Goal: Task Accomplishment & Management: Manage account settings

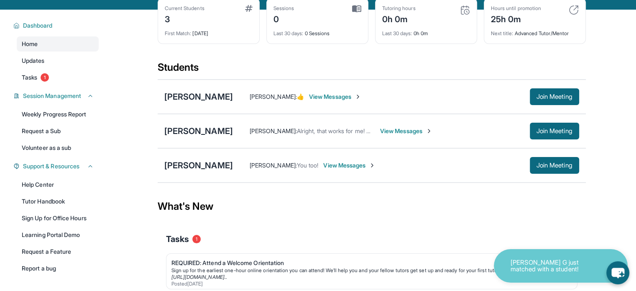
scroll to position [84, 0]
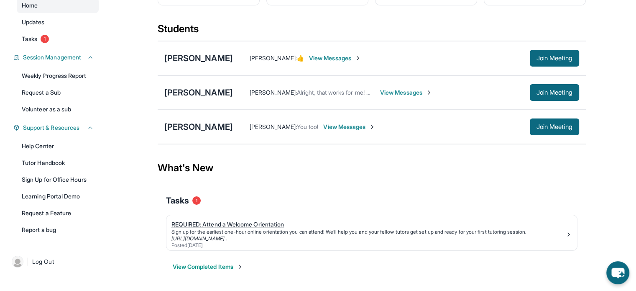
click at [270, 235] on div "Sign up for the earliest one-hour online orientation you can attend! We’ll help…" at bounding box center [368, 231] width 394 height 7
click at [327, 129] on span "View Messages" at bounding box center [349, 127] width 52 height 8
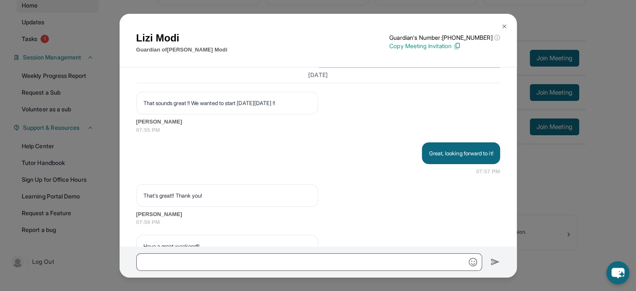
scroll to position [1283, 0]
click at [602, 179] on div "[PERSON_NAME] Guardian of [PERSON_NAME] Guardian's Number: [PHONE_NUMBER] ⓘ Thi…" at bounding box center [318, 145] width 636 height 291
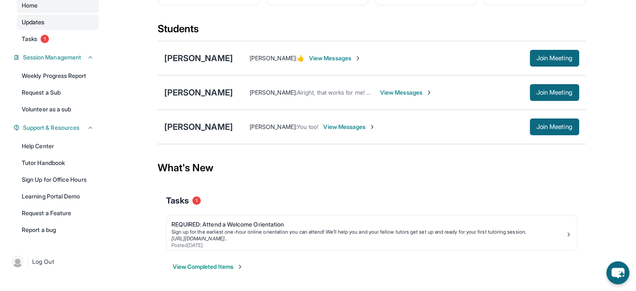
click at [69, 28] on link "Updates" at bounding box center [58, 22] width 82 height 15
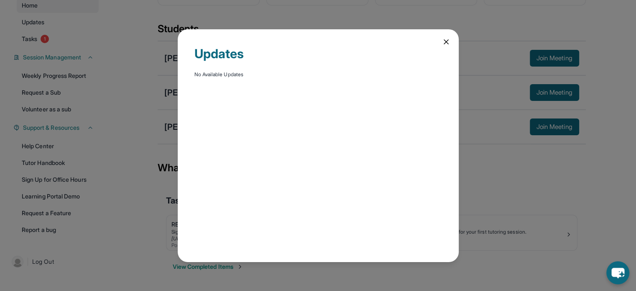
click at [72, 15] on div "Updates No Available Updates" at bounding box center [318, 145] width 636 height 291
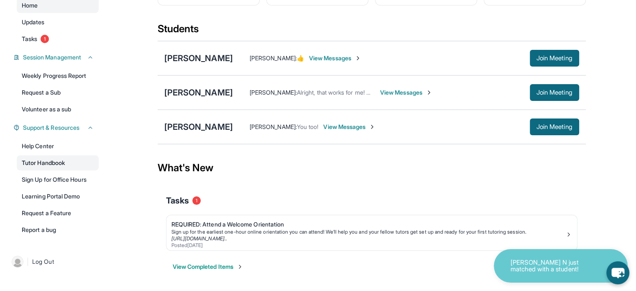
click at [75, 169] on link "Tutor Handbook" at bounding box center [58, 162] width 82 height 15
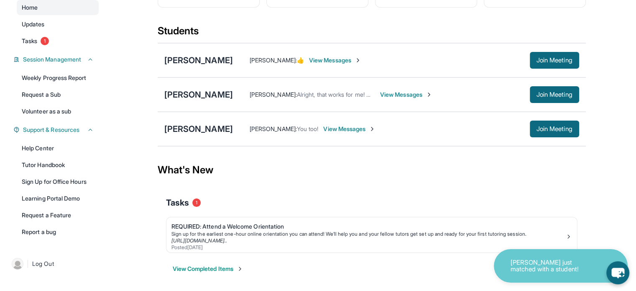
scroll to position [88, 0]
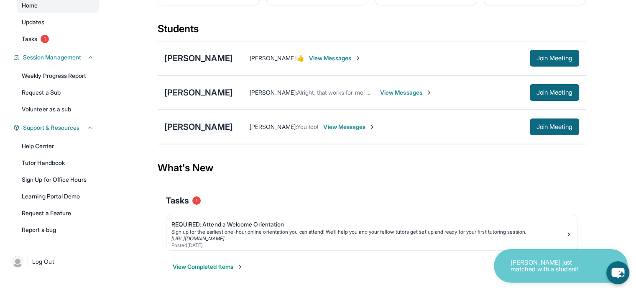
click at [170, 133] on div "[PERSON_NAME]" at bounding box center [198, 127] width 69 height 12
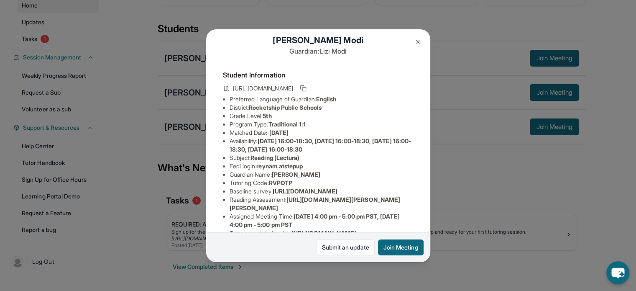
scroll to position [7, 0]
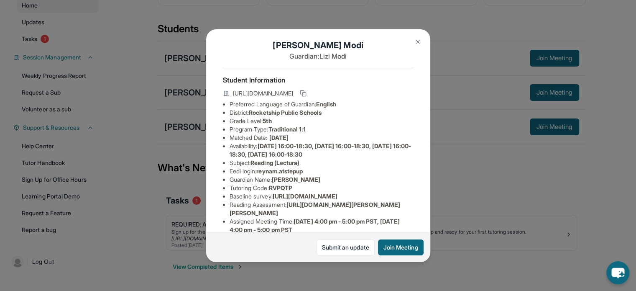
click at [477, 197] on div "[PERSON_NAME] Guardian: [PERSON_NAME] Student Information [URL][DOMAIN_NAME] Pr…" at bounding box center [318, 145] width 636 height 291
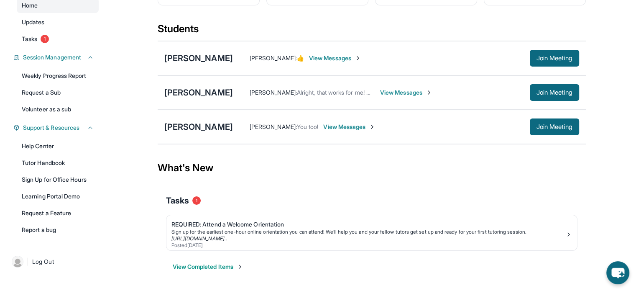
click at [581, 60] on div "[PERSON_NAME] [PERSON_NAME] : 👍 View Messages Join Meeting" at bounding box center [372, 58] width 428 height 34
click at [550, 54] on button "Join Meeting" at bounding box center [554, 58] width 49 height 17
click at [179, 130] on div "[PERSON_NAME]" at bounding box center [198, 127] width 69 height 12
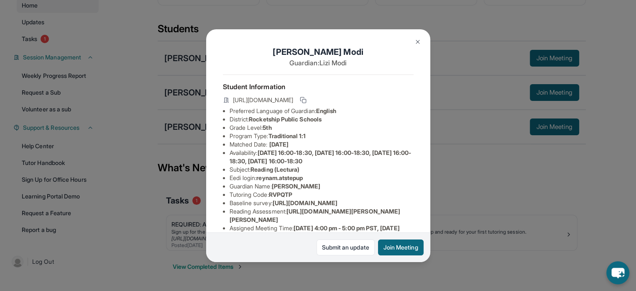
click at [495, 214] on div "[PERSON_NAME] Guardian: [PERSON_NAME] Student Information [URL][DOMAIN_NAME] Pr…" at bounding box center [318, 145] width 636 height 291
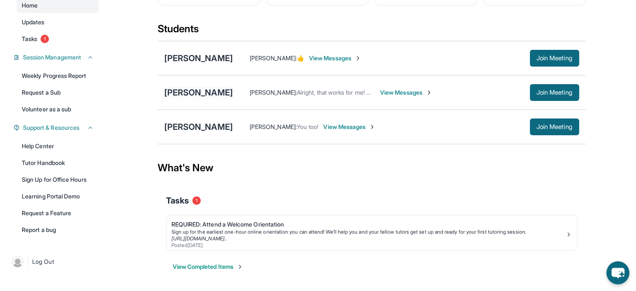
click at [168, 93] on div "[PERSON_NAME]" at bounding box center [198, 93] width 69 height 12
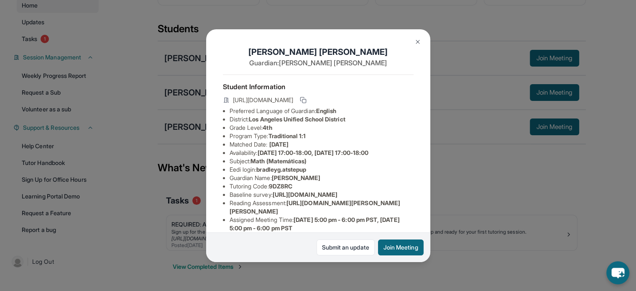
click at [470, 205] on div "[PERSON_NAME] Guardian: [PERSON_NAME] Student Information [URL][DOMAIN_NAME] Pr…" at bounding box center [318, 145] width 636 height 291
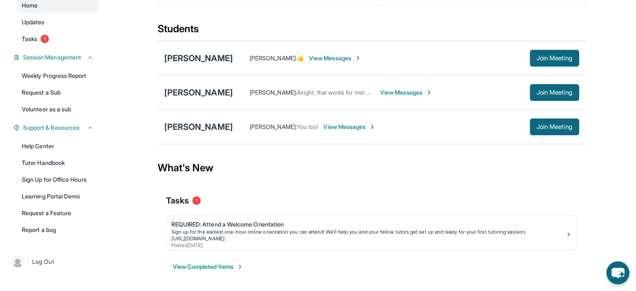
click at [222, 61] on div "[PERSON_NAME]" at bounding box center [198, 58] width 69 height 12
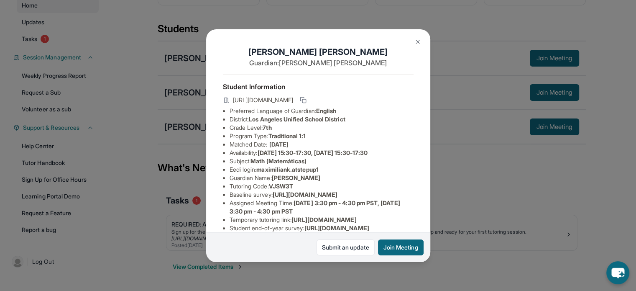
click at [479, 199] on div "[PERSON_NAME] Guardian: [PERSON_NAME] Student Information [URL][DOMAIN_NAME] Pr…" at bounding box center [318, 145] width 636 height 291
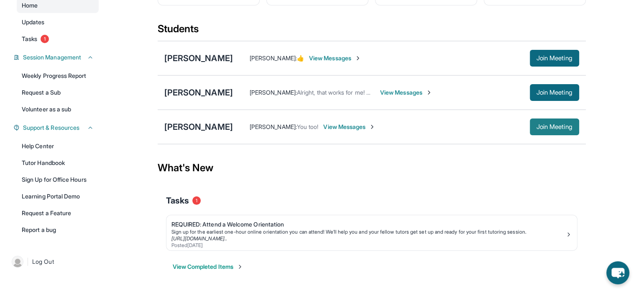
click at [560, 125] on span "Join Meeting" at bounding box center [555, 126] width 36 height 5
click at [211, 132] on div "[PERSON_NAME] [PERSON_NAME] : You too! View Messages Join Meeting" at bounding box center [372, 127] width 428 height 34
click at [191, 128] on div "[PERSON_NAME]" at bounding box center [198, 127] width 69 height 12
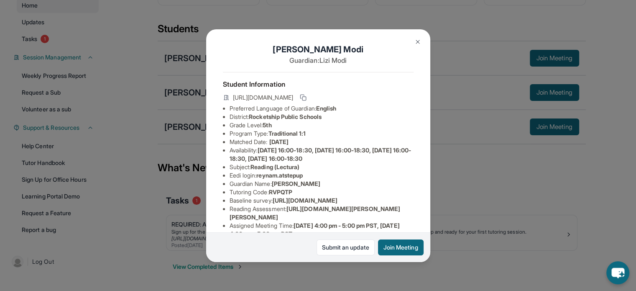
scroll to position [0, 0]
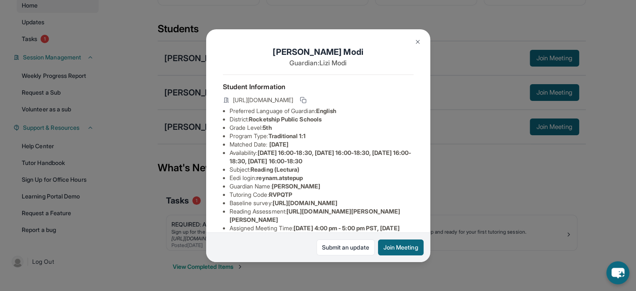
click at [537, 155] on div "[PERSON_NAME] Guardian: [PERSON_NAME] Student Information [URL][DOMAIN_NAME] Pr…" at bounding box center [318, 145] width 636 height 291
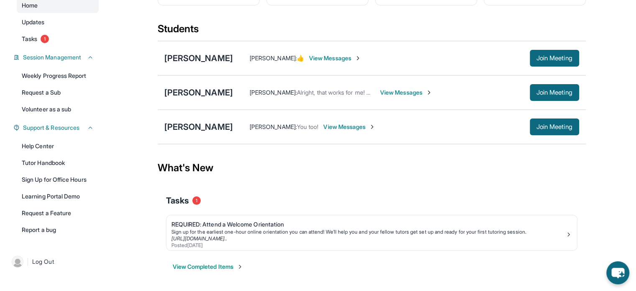
click at [203, 117] on div "[PERSON_NAME] [PERSON_NAME] : You too! View Messages Join Meeting" at bounding box center [372, 127] width 428 height 34
click at [202, 125] on div "[PERSON_NAME]" at bounding box center [198, 127] width 69 height 12
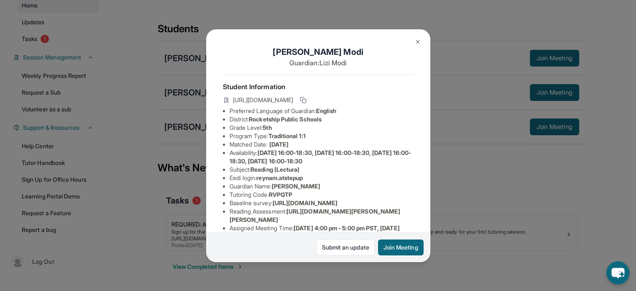
click at [526, 205] on div "[PERSON_NAME] Guardian: [PERSON_NAME] Student Information [URL][DOMAIN_NAME] Pr…" at bounding box center [318, 145] width 636 height 291
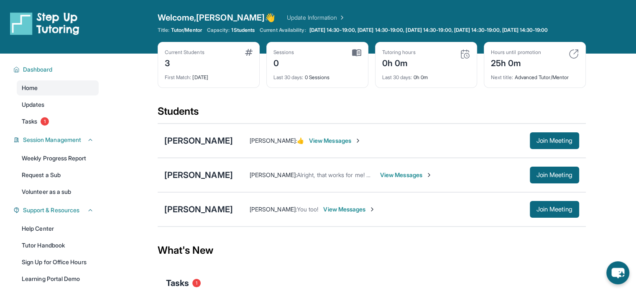
click at [360, 56] on img at bounding box center [356, 53] width 9 height 8
click at [296, 13] on div "Welcome, [PERSON_NAME] 👋 Update Information" at bounding box center [372, 18] width 428 height 12
click at [287, 16] on link "Update Information" at bounding box center [316, 17] width 59 height 8
